Goal: Check status: Check status

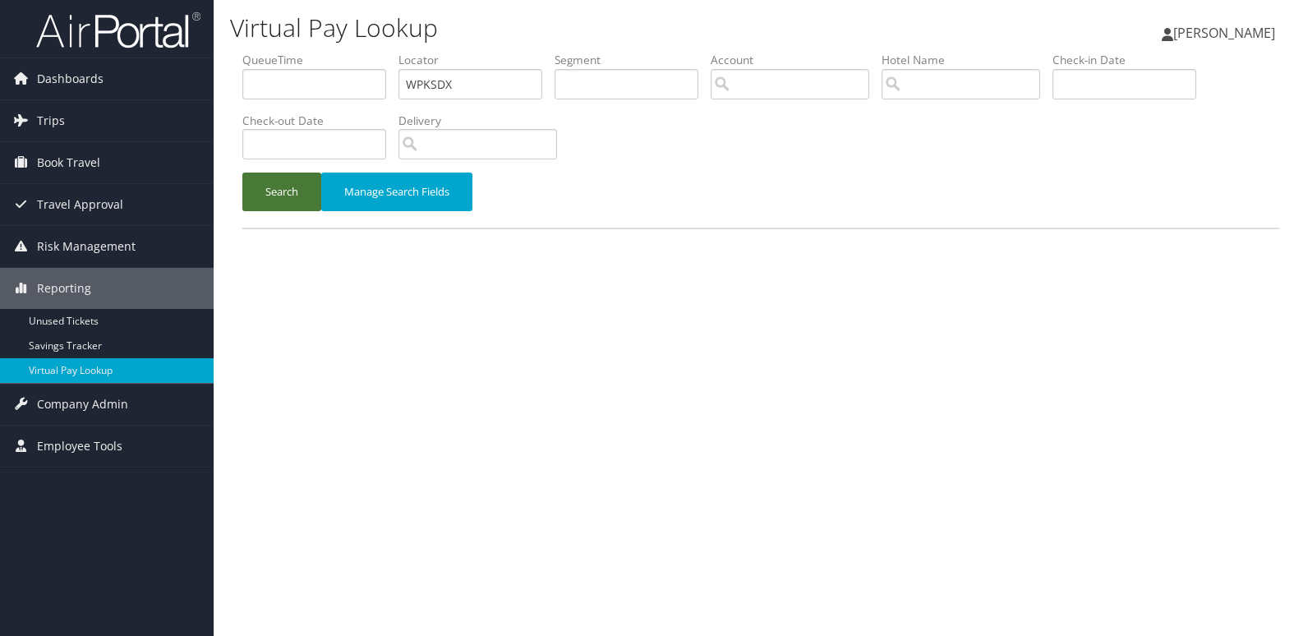
click at [278, 178] on button "Search" at bounding box center [281, 192] width 79 height 39
click at [275, 196] on button "Search" at bounding box center [281, 192] width 79 height 39
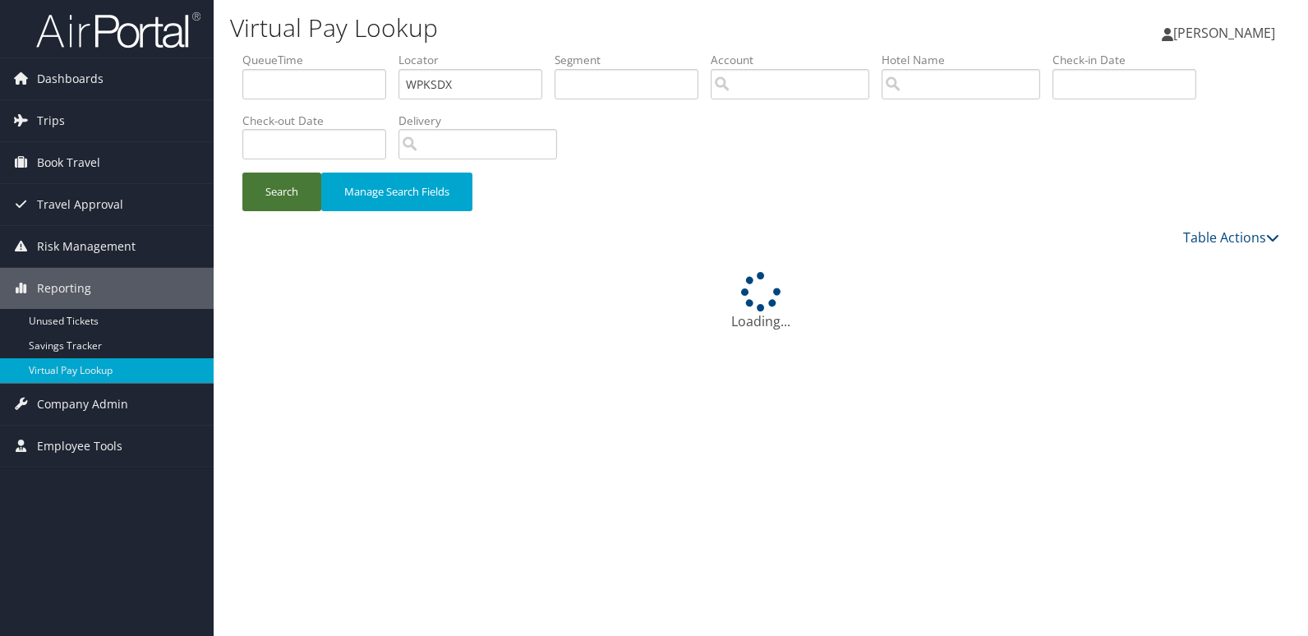
click at [275, 196] on button "Search" at bounding box center [281, 192] width 79 height 39
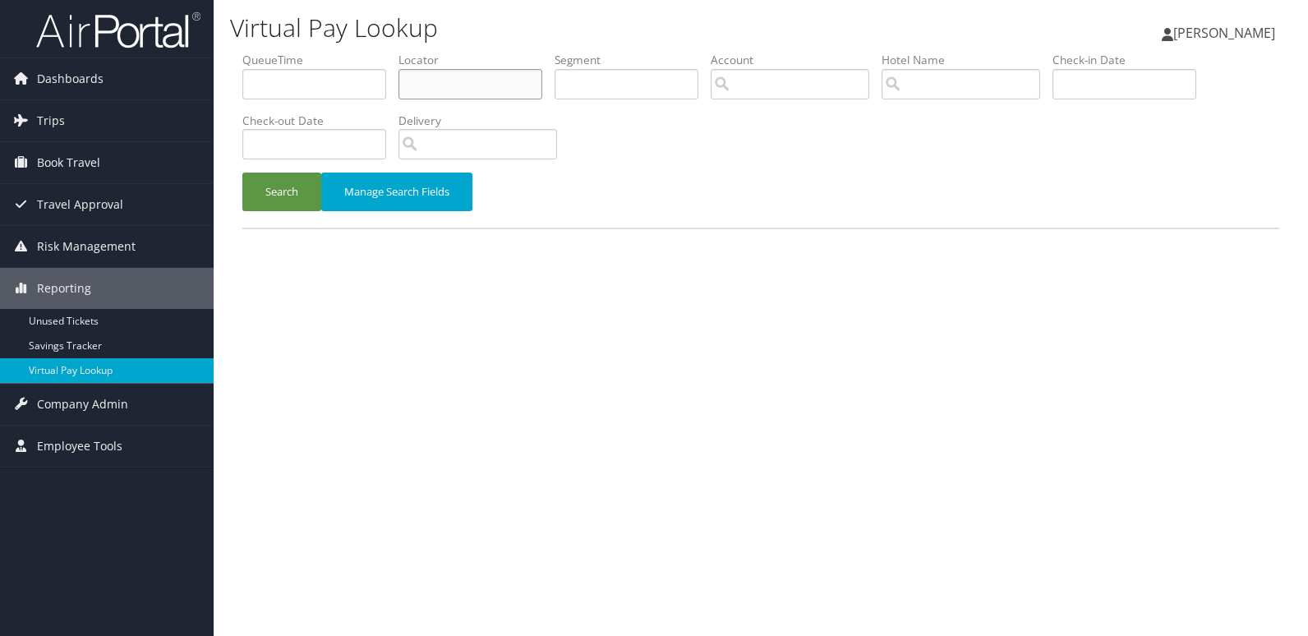
click at [441, 82] on input "text" at bounding box center [470, 84] width 144 height 30
paste input "DBRLHU"
click at [242, 173] on button "Search" at bounding box center [281, 192] width 79 height 39
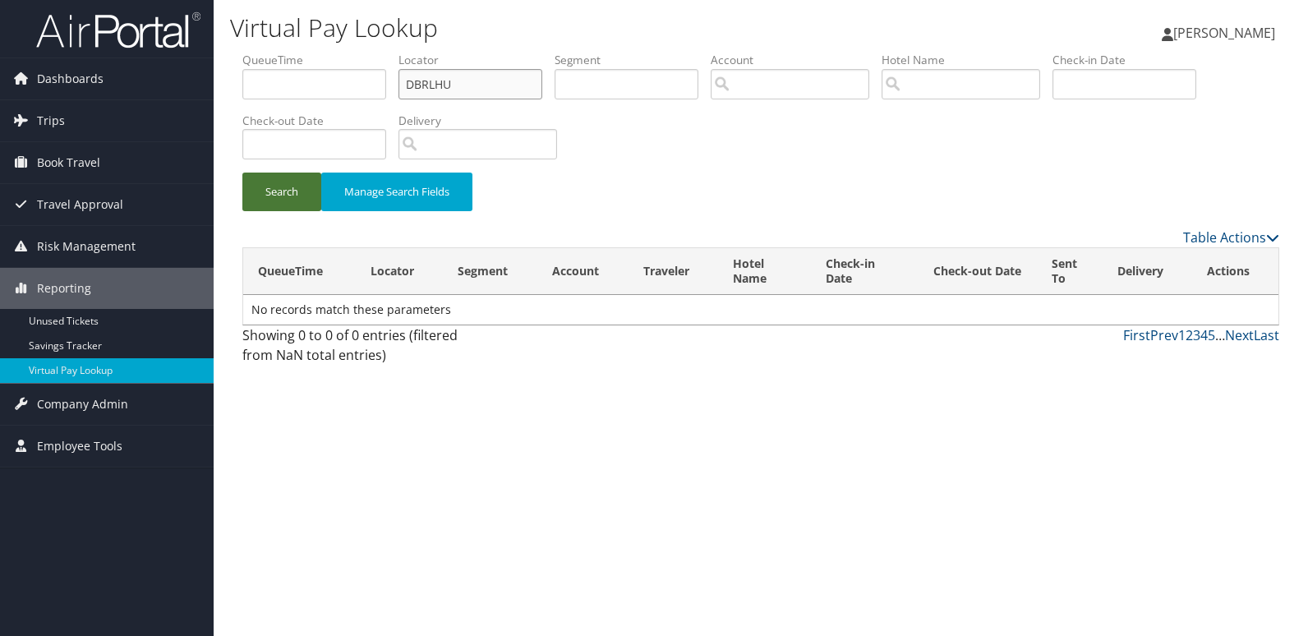
type input "DBRLHU"
click at [283, 194] on button "Search" at bounding box center [281, 192] width 79 height 39
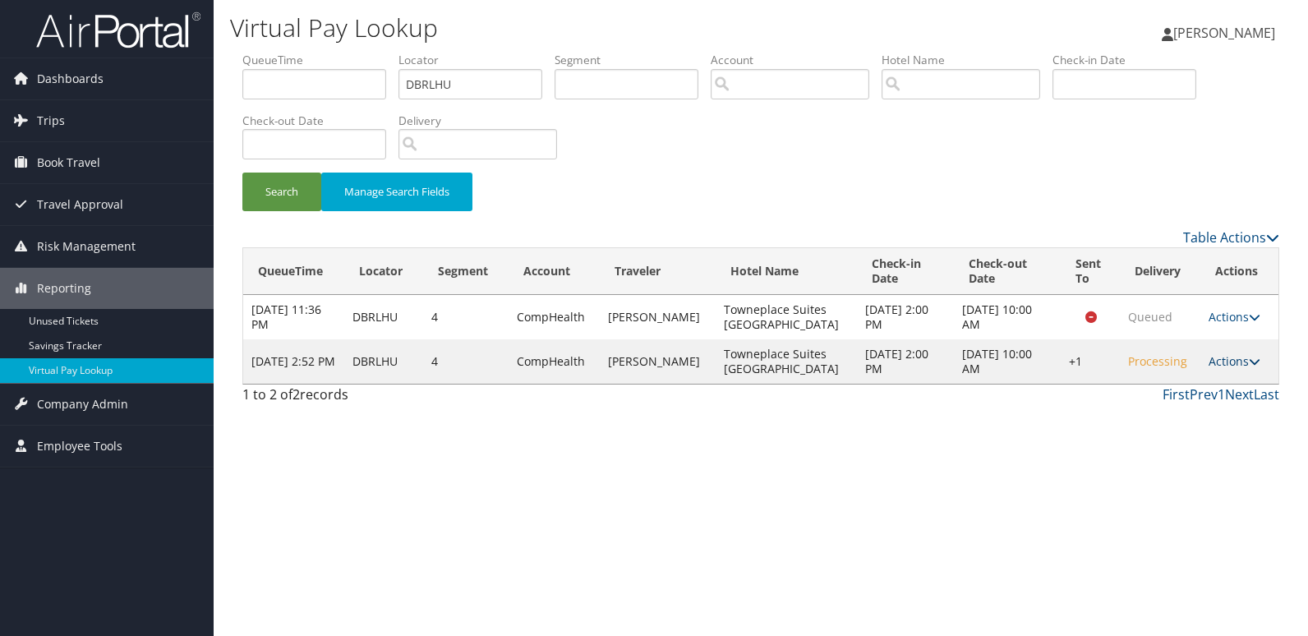
click at [1208, 369] on link "Actions" at bounding box center [1234, 361] width 52 height 16
click at [1176, 441] on link "Logs" at bounding box center [1180, 435] width 140 height 28
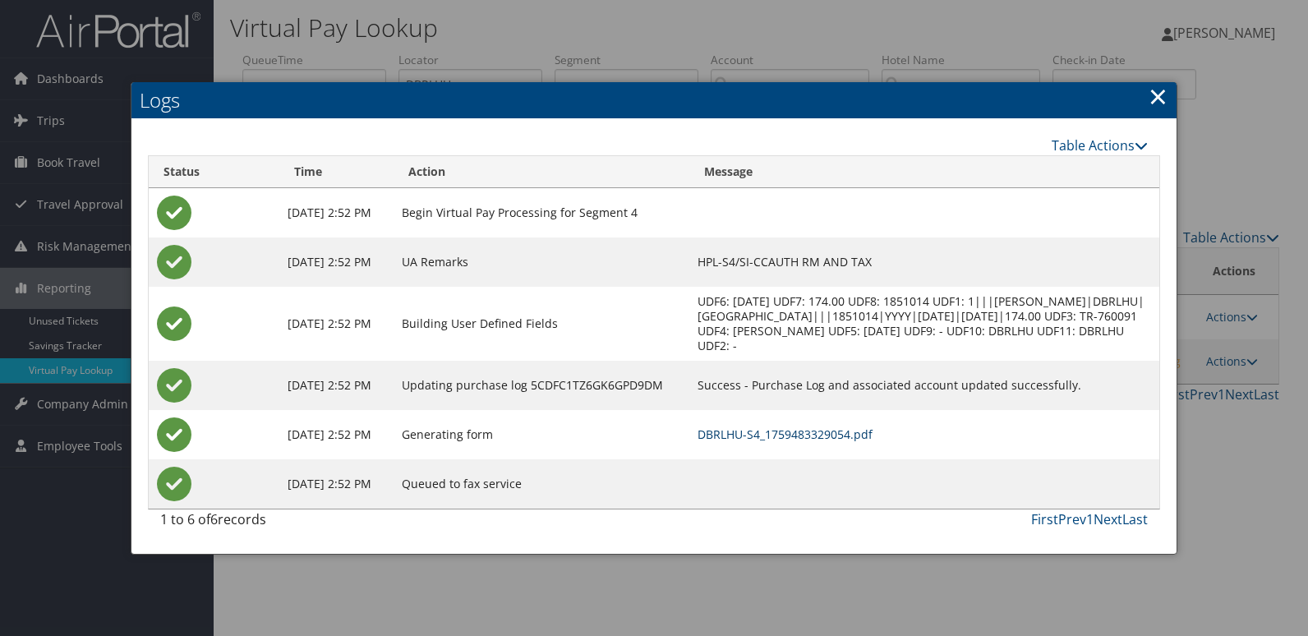
click at [867, 440] on link "DBRLHU-S4_1759483329054.pdf" at bounding box center [784, 434] width 175 height 16
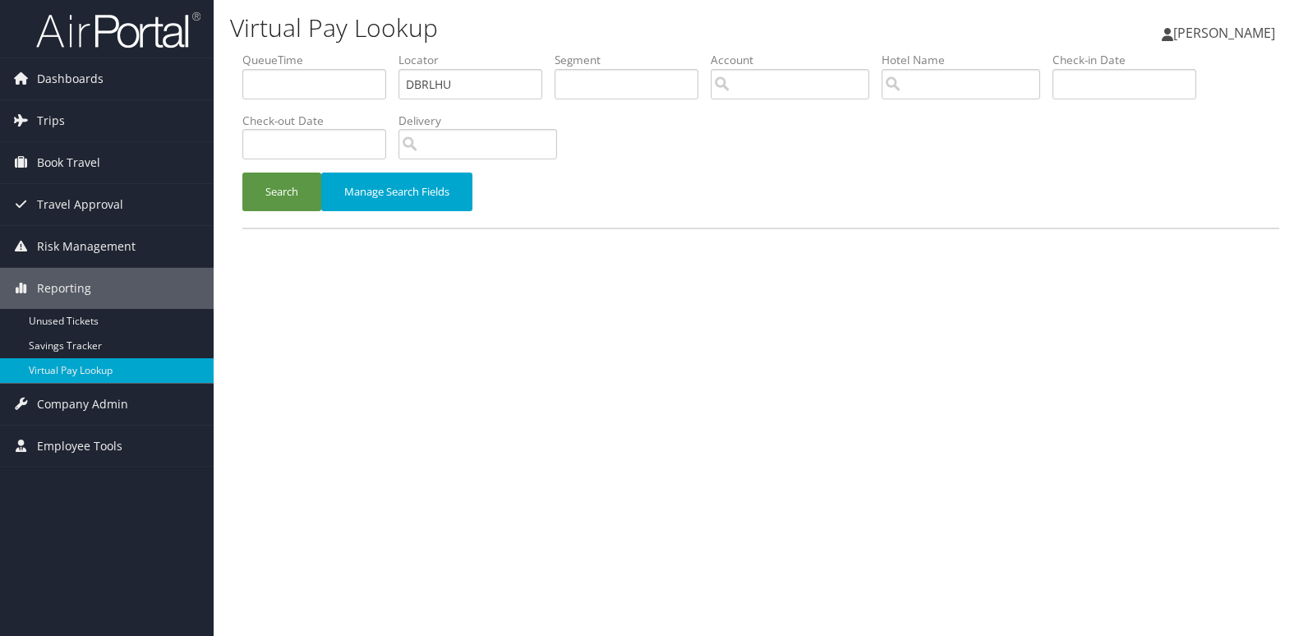
click at [302, 52] on ul "QueueTime Locator DBRLHU Segment Account Traveler Hotel Name Check-in Date Chec…" at bounding box center [760, 52] width 1037 height 0
type input "KSTCRX"
click at [242, 173] on button "Search" at bounding box center [281, 192] width 79 height 39
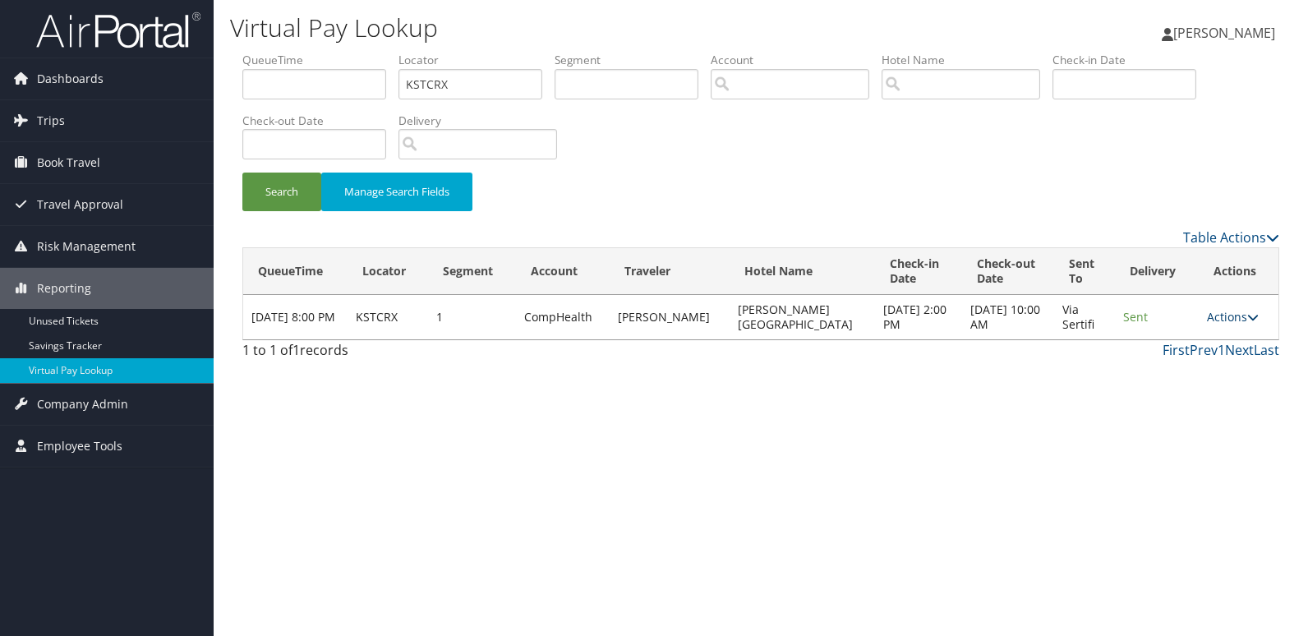
click at [1216, 319] on link "Actions" at bounding box center [1233, 317] width 52 height 16
click at [1172, 362] on link "Logs" at bounding box center [1200, 369] width 104 height 28
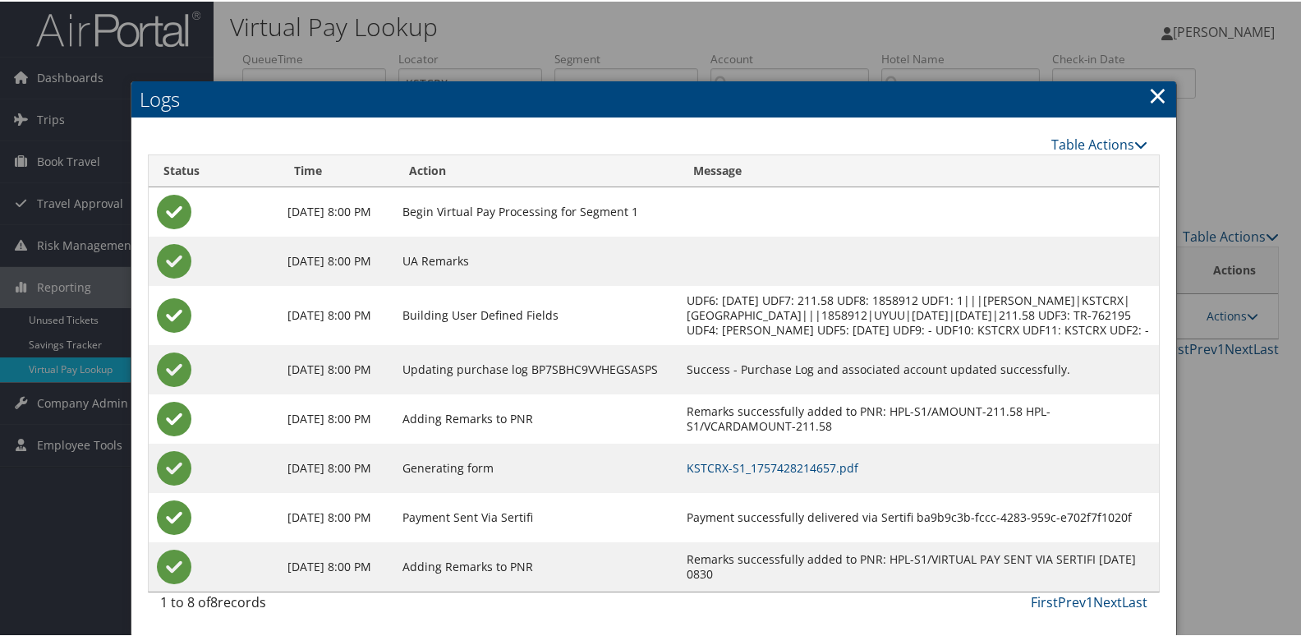
scroll to position [17, 0]
click at [799, 458] on link "KSTCRX-S1_1757428214657.pdf" at bounding box center [773, 466] width 172 height 16
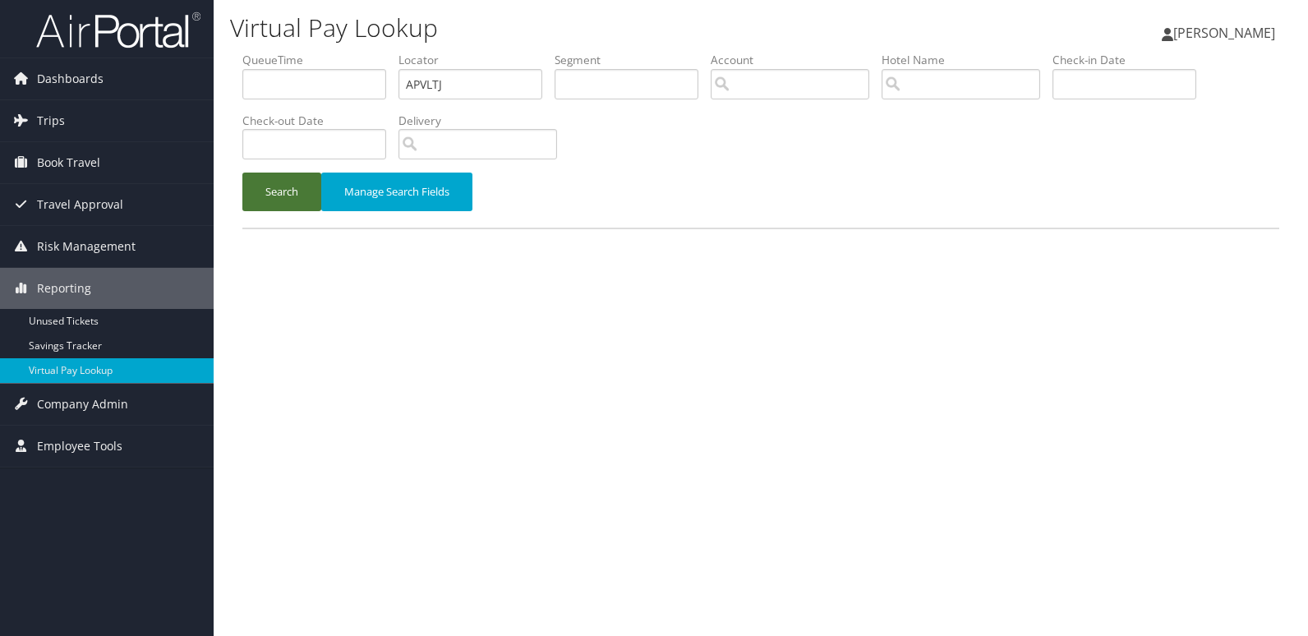
type input "APVLTJ"
click at [297, 194] on button "Search" at bounding box center [281, 192] width 79 height 39
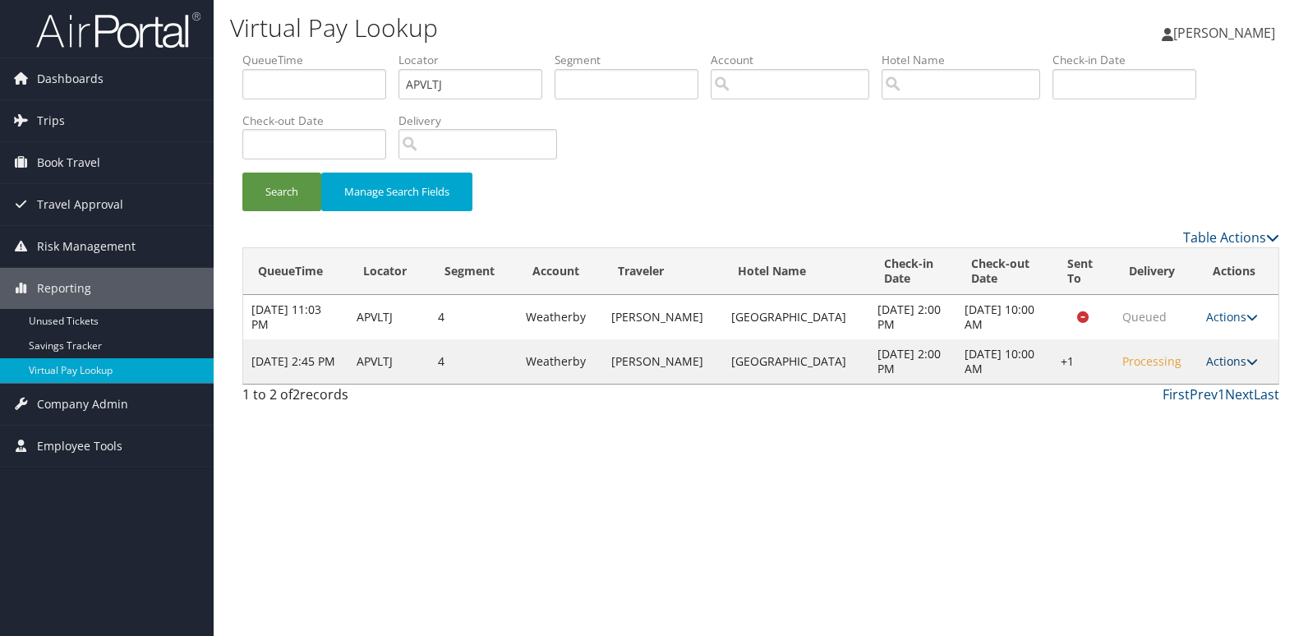
click at [1237, 368] on link "Actions" at bounding box center [1232, 361] width 52 height 16
click at [1200, 408] on link "Logs" at bounding box center [1181, 413] width 140 height 28
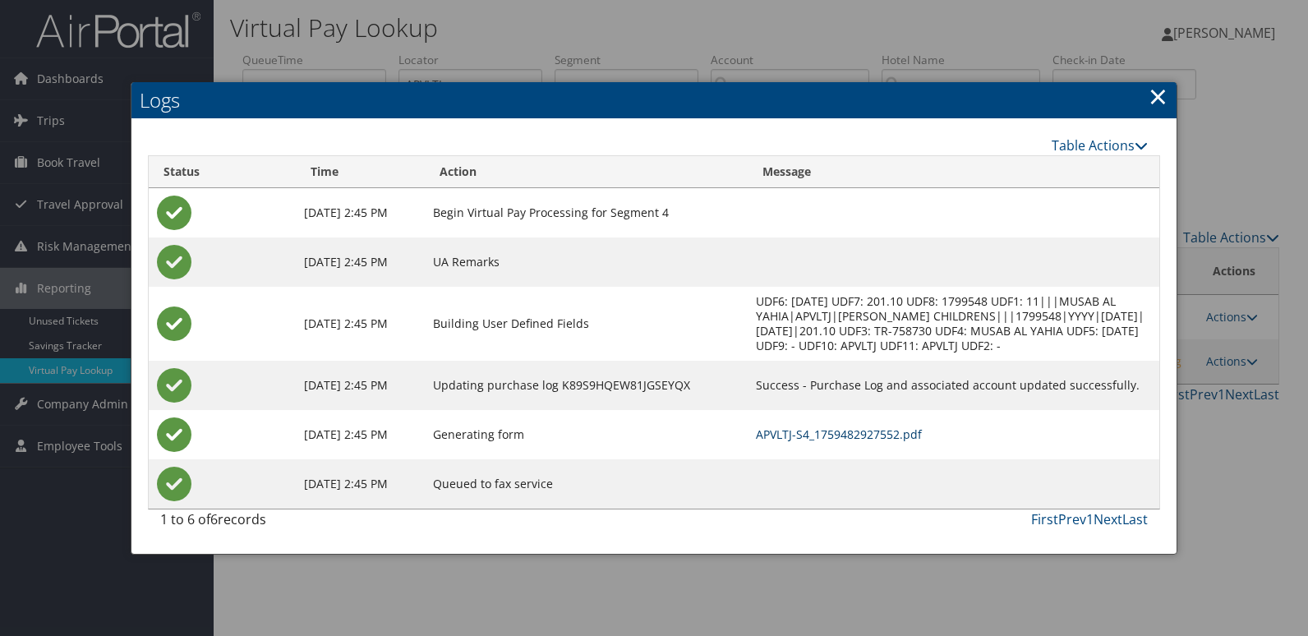
click at [763, 433] on link "APVLTJ-S4_1759482927552.pdf" at bounding box center [839, 434] width 166 height 16
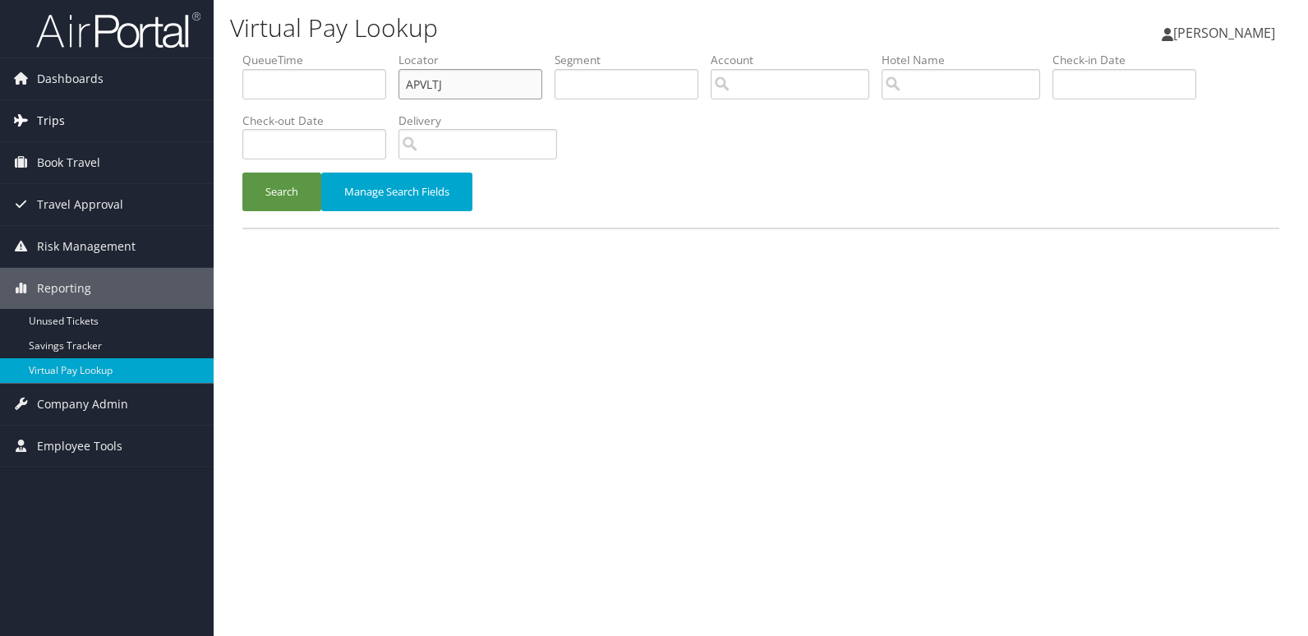
drag, startPoint x: 455, startPoint y: 85, endPoint x: 188, endPoint y: 108, distance: 268.0
click at [189, 108] on div "Dashboards AirPortal 360™ (Manager) My Travel Dashboard Trips Airtinerary® Look…" at bounding box center [654, 318] width 1308 height 636
paste input "FOVZLK"
type input "FOVZLK"
click at [242, 173] on button "Search" at bounding box center [281, 192] width 79 height 39
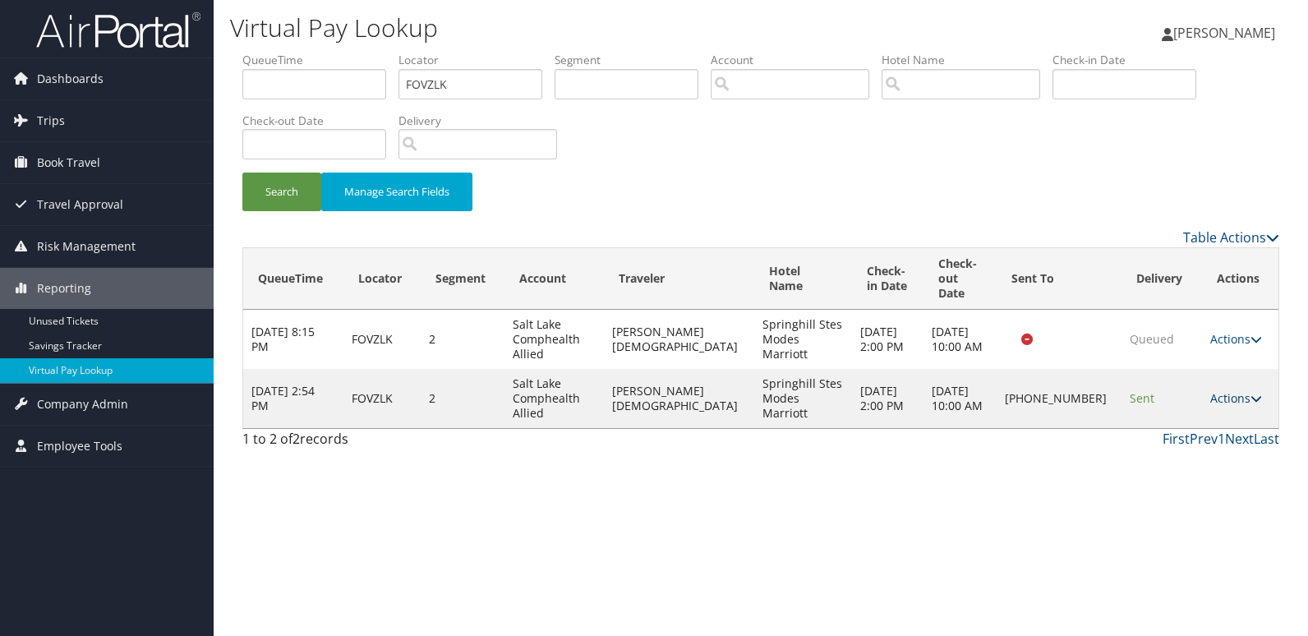
click at [1218, 390] on link "Actions" at bounding box center [1236, 398] width 52 height 16
click at [1146, 457] on link "Delivery Information" at bounding box center [1177, 463] width 140 height 28
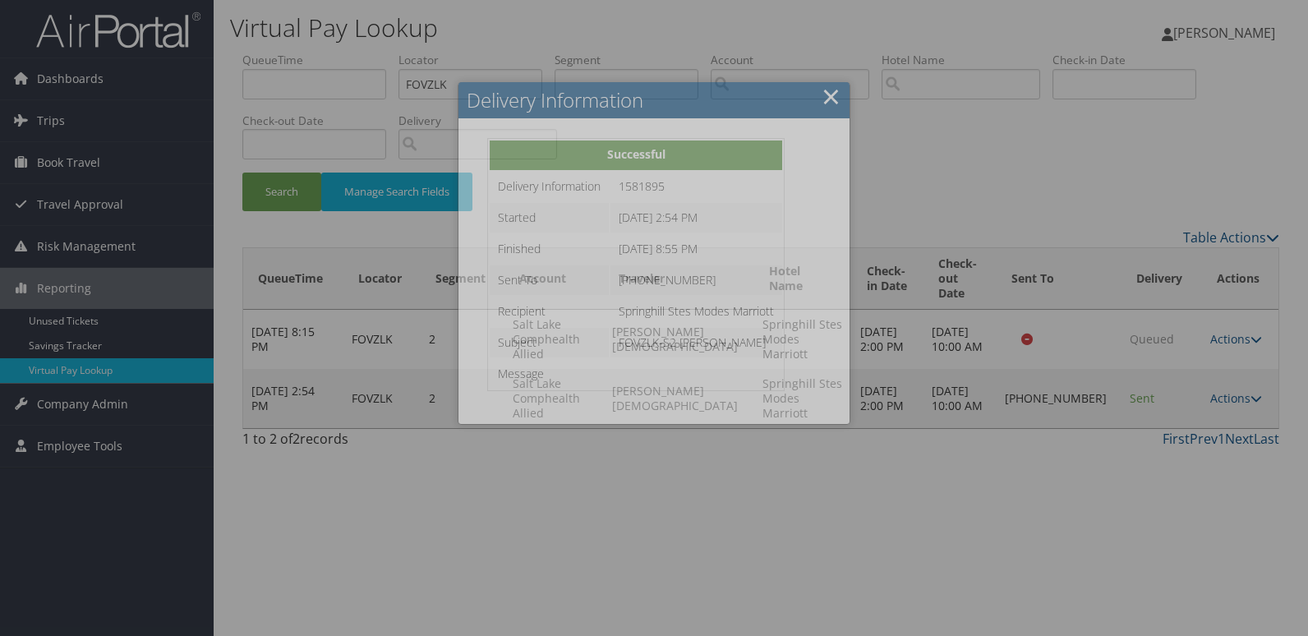
click at [1184, 379] on div at bounding box center [654, 318] width 1308 height 636
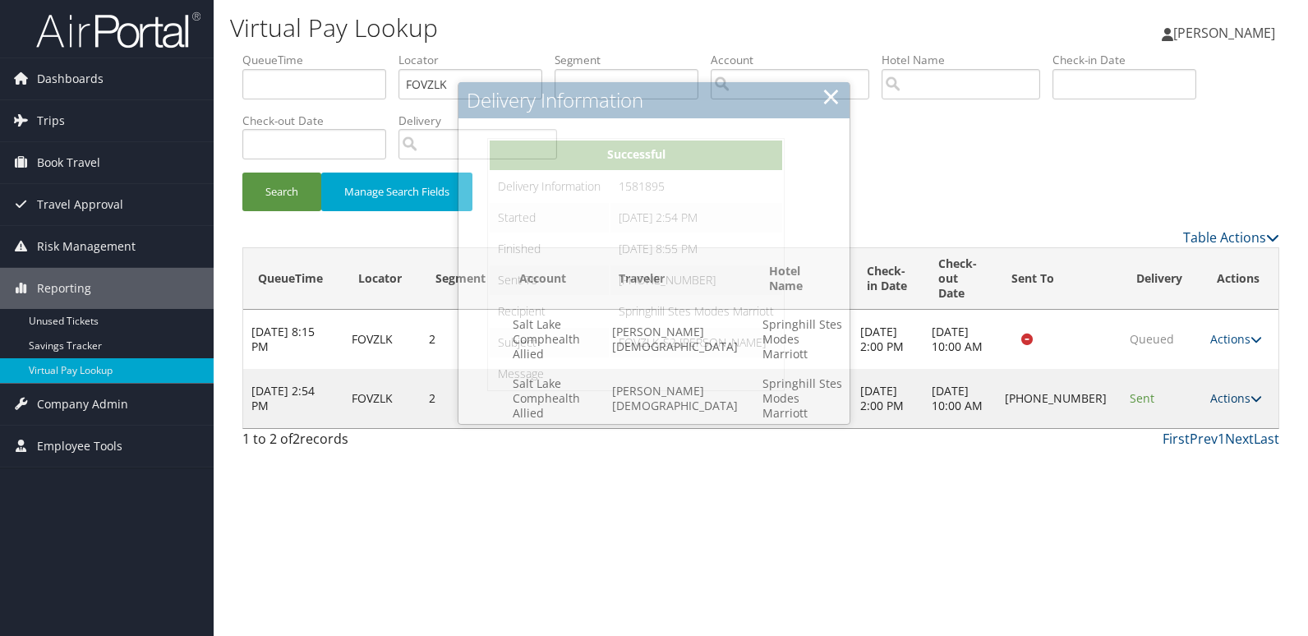
click at [1220, 390] on link "Actions" at bounding box center [1236, 398] width 52 height 16
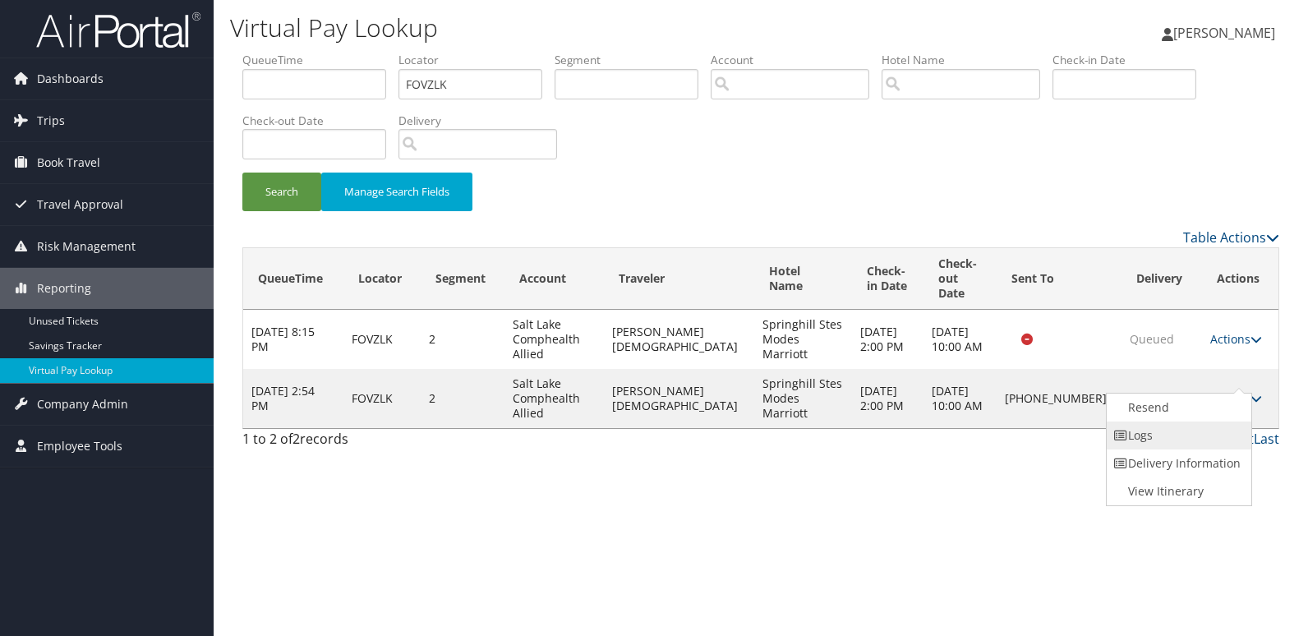
click at [1179, 427] on link "Logs" at bounding box center [1177, 435] width 140 height 28
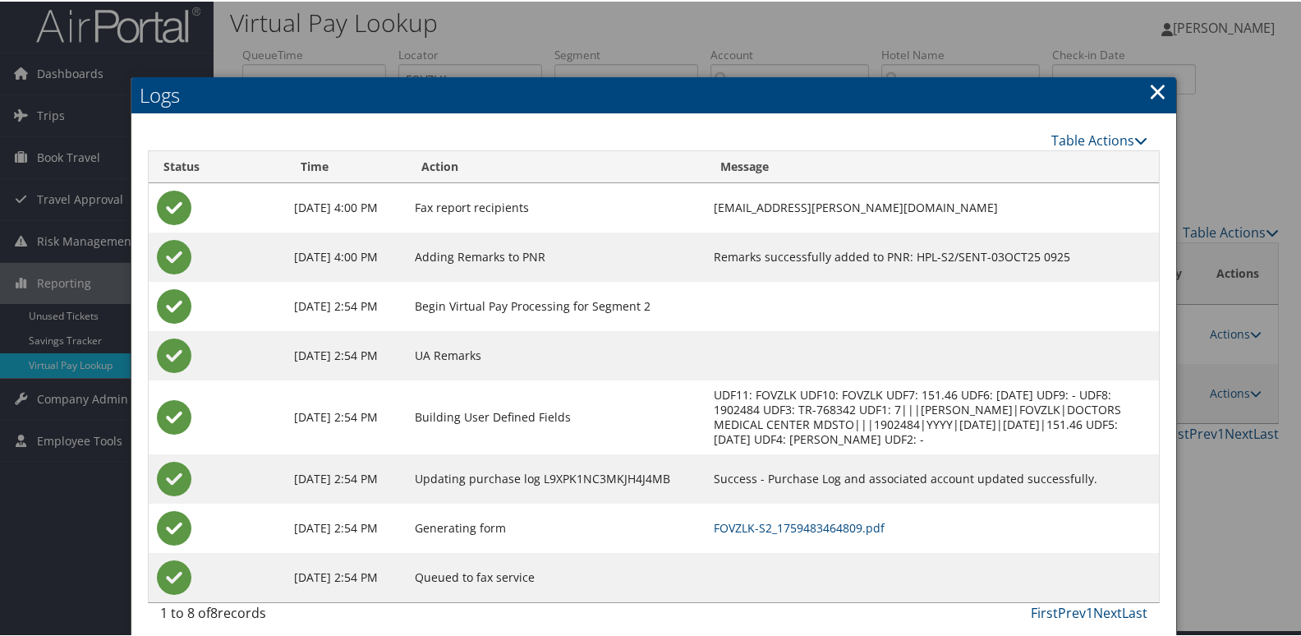
scroll to position [17, 0]
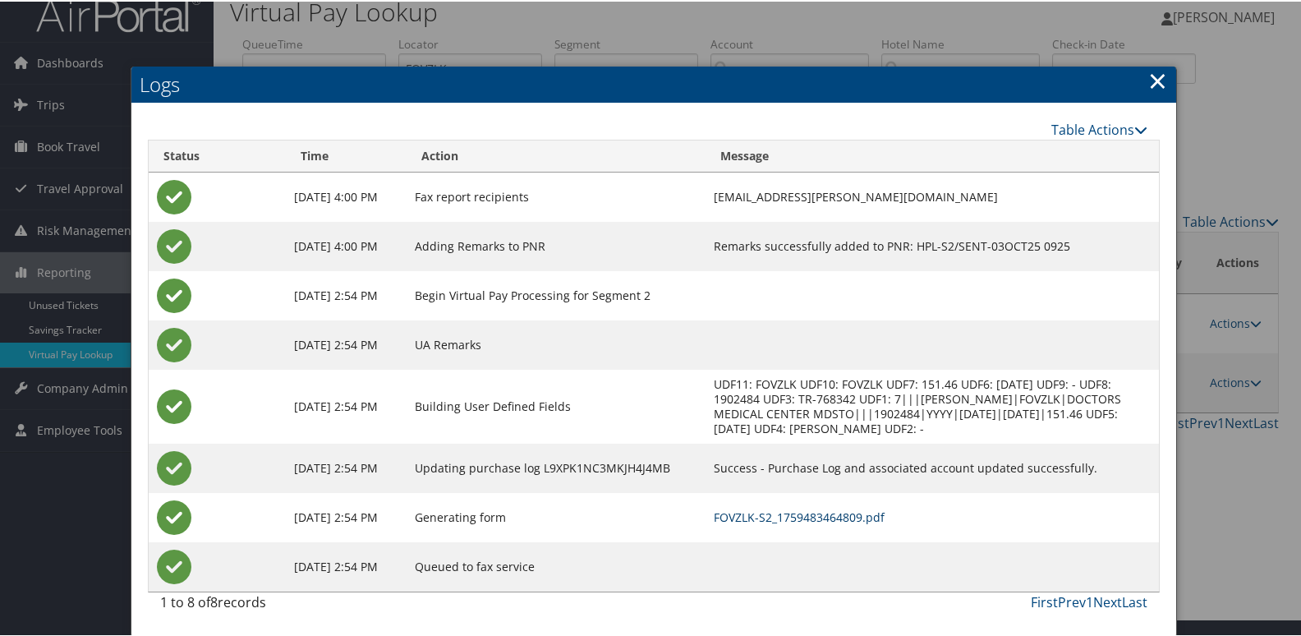
click at [822, 512] on link "FOVZLK-S2_1759483464809.pdf" at bounding box center [799, 516] width 171 height 16
